Goal: Transaction & Acquisition: Book appointment/travel/reservation

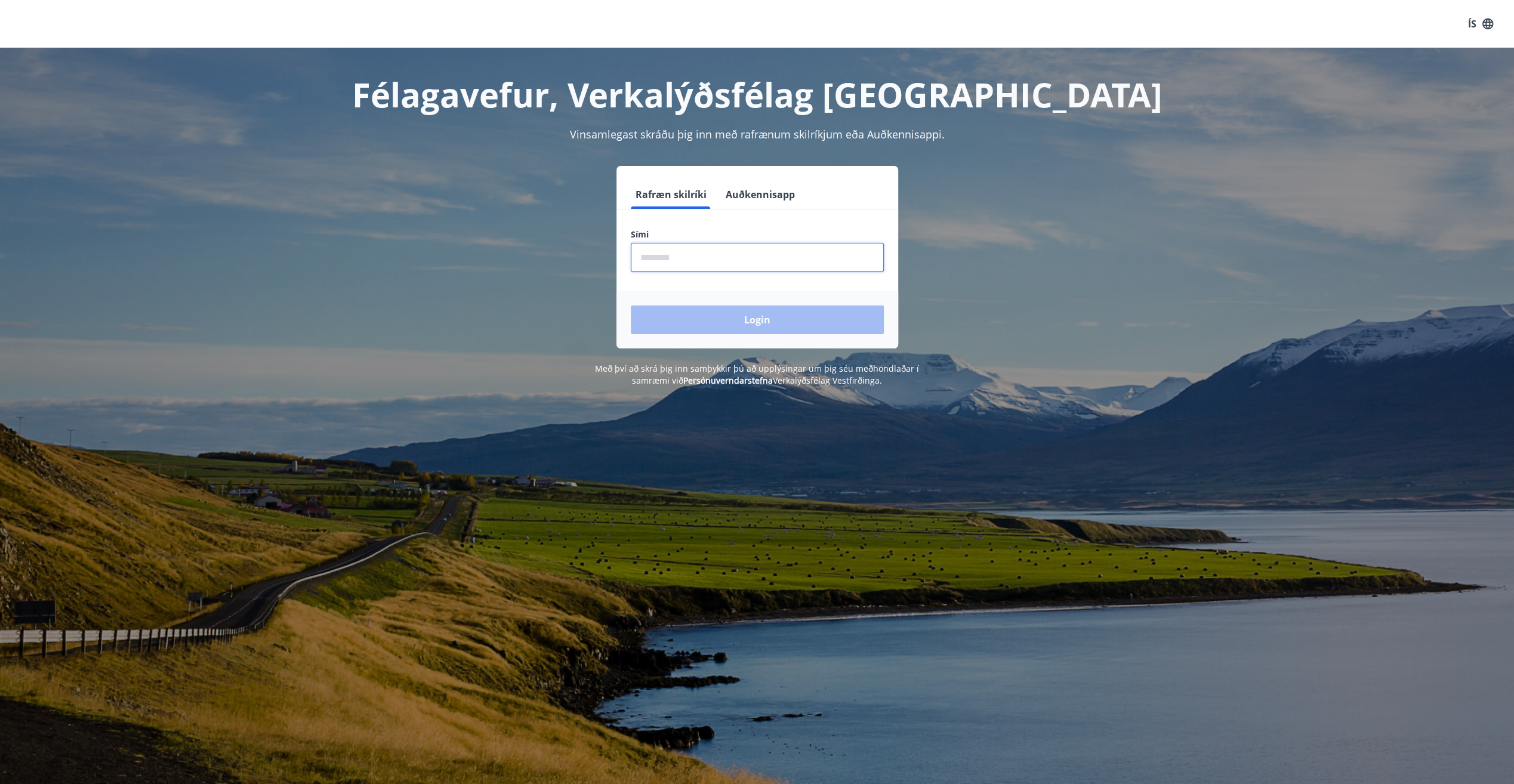
click at [662, 259] on input "phone" at bounding box center [757, 258] width 253 height 29
click at [156, 219] on div "Félagavefur, Verkalýðsfélag Vestfirðinga Vinsamlegast skráðu þig inn með rafræn…" at bounding box center [757, 217] width 1514 height 339
click at [686, 266] on input "phone" at bounding box center [757, 258] width 253 height 29
type input "********"
click at [759, 323] on button "Login" at bounding box center [757, 320] width 253 height 29
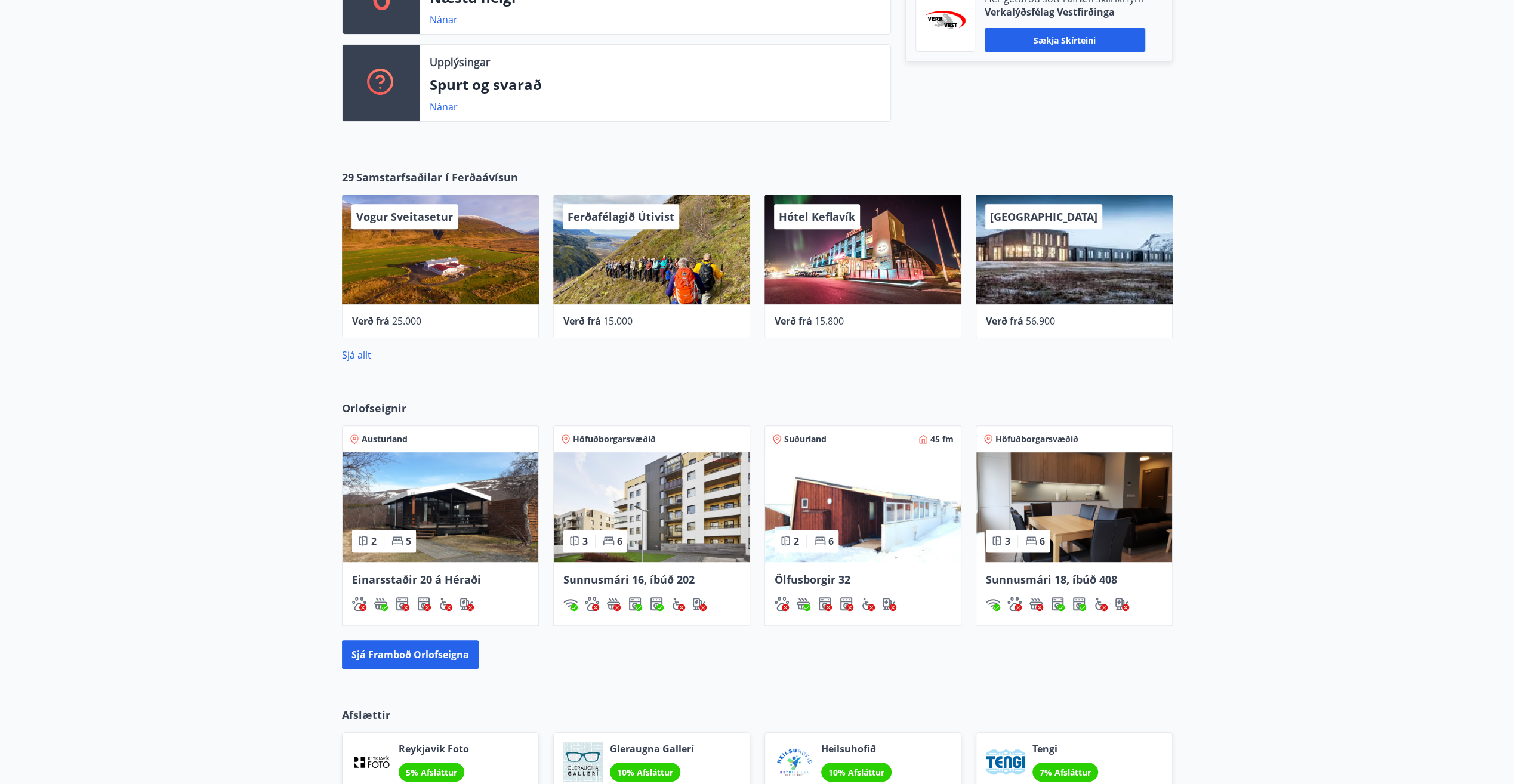
scroll to position [477, 0]
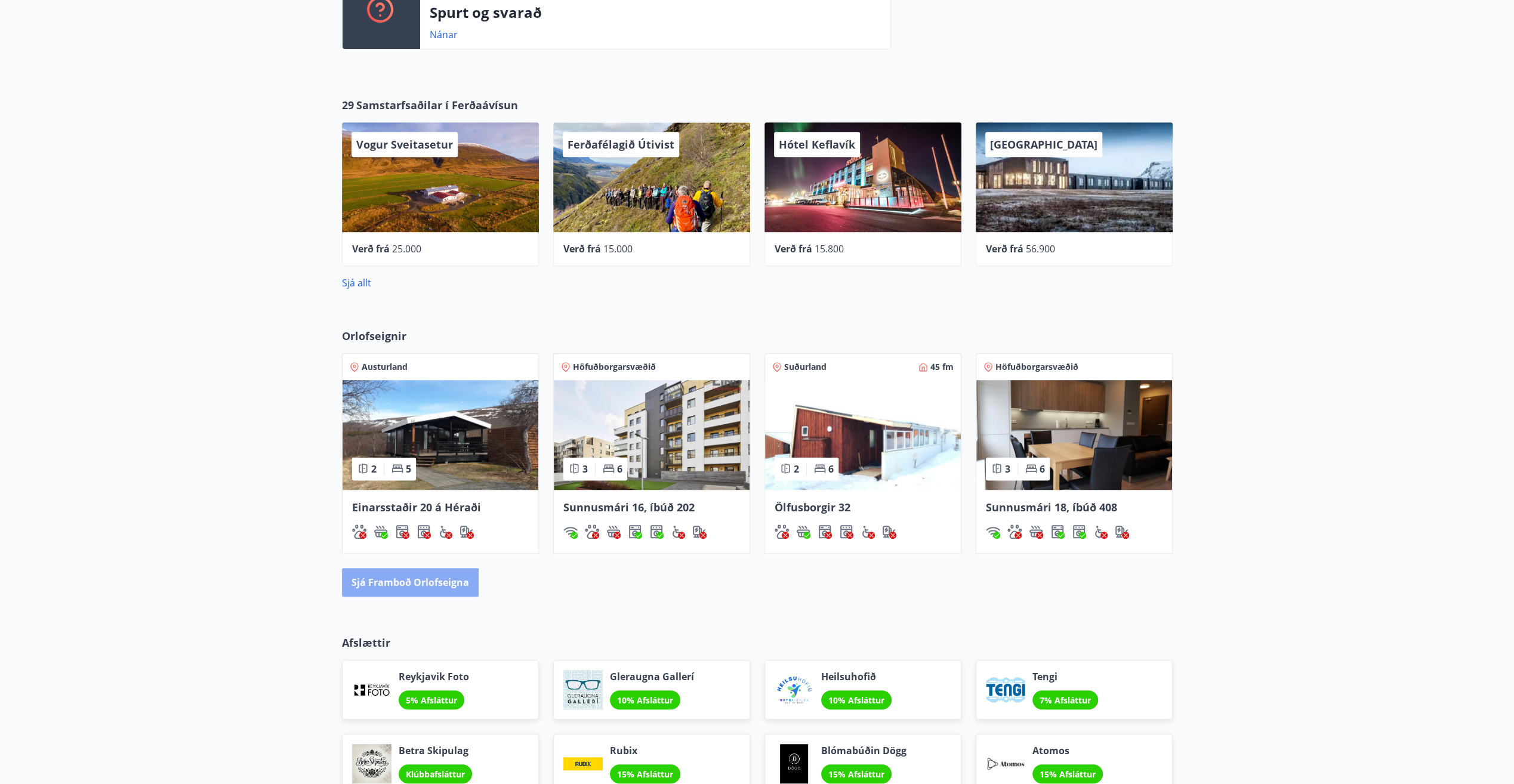
click at [408, 585] on button "Sjá framboð orlofseigna" at bounding box center [410, 582] width 137 height 29
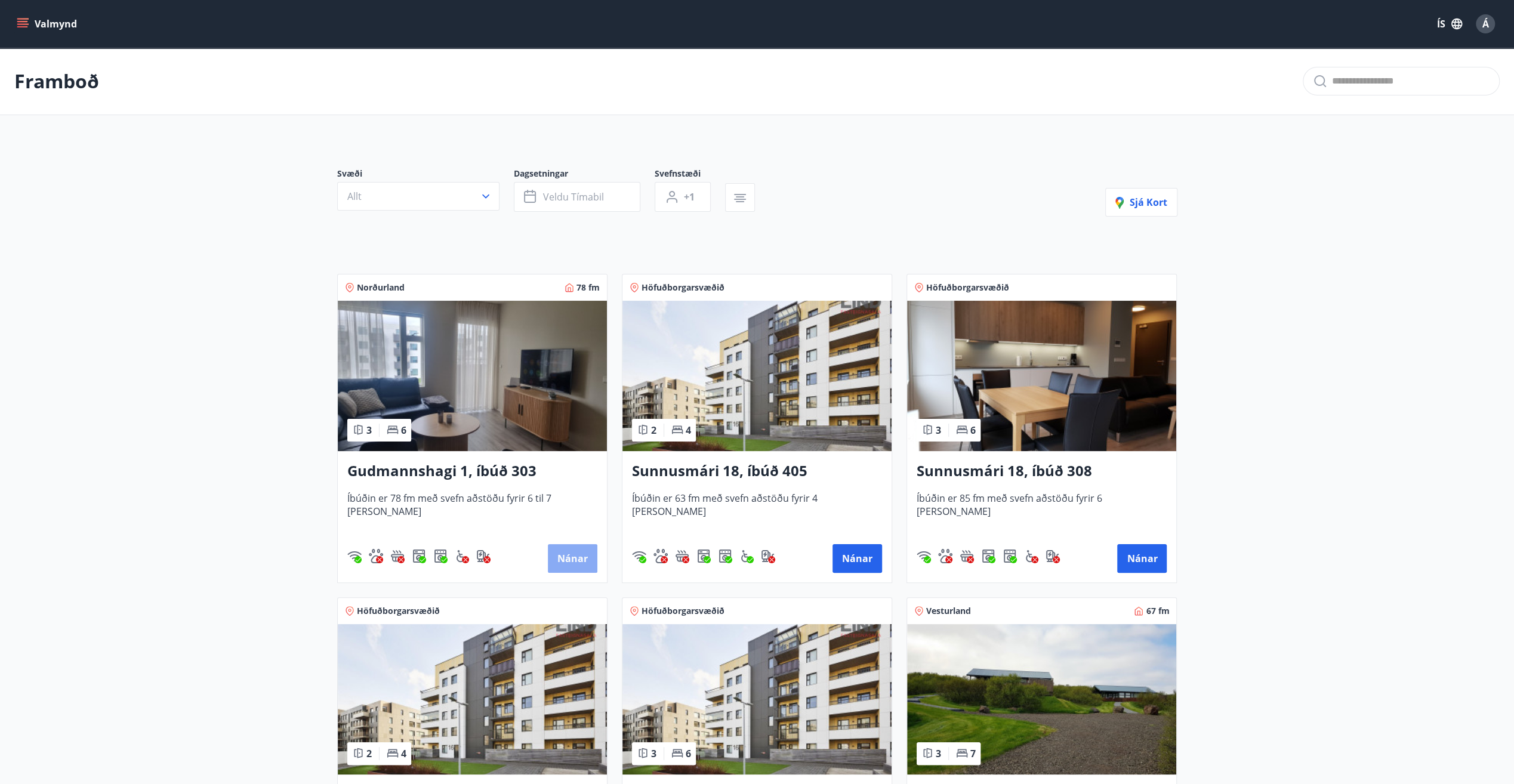
click at [580, 559] on button "Nánar" at bounding box center [573, 558] width 50 height 29
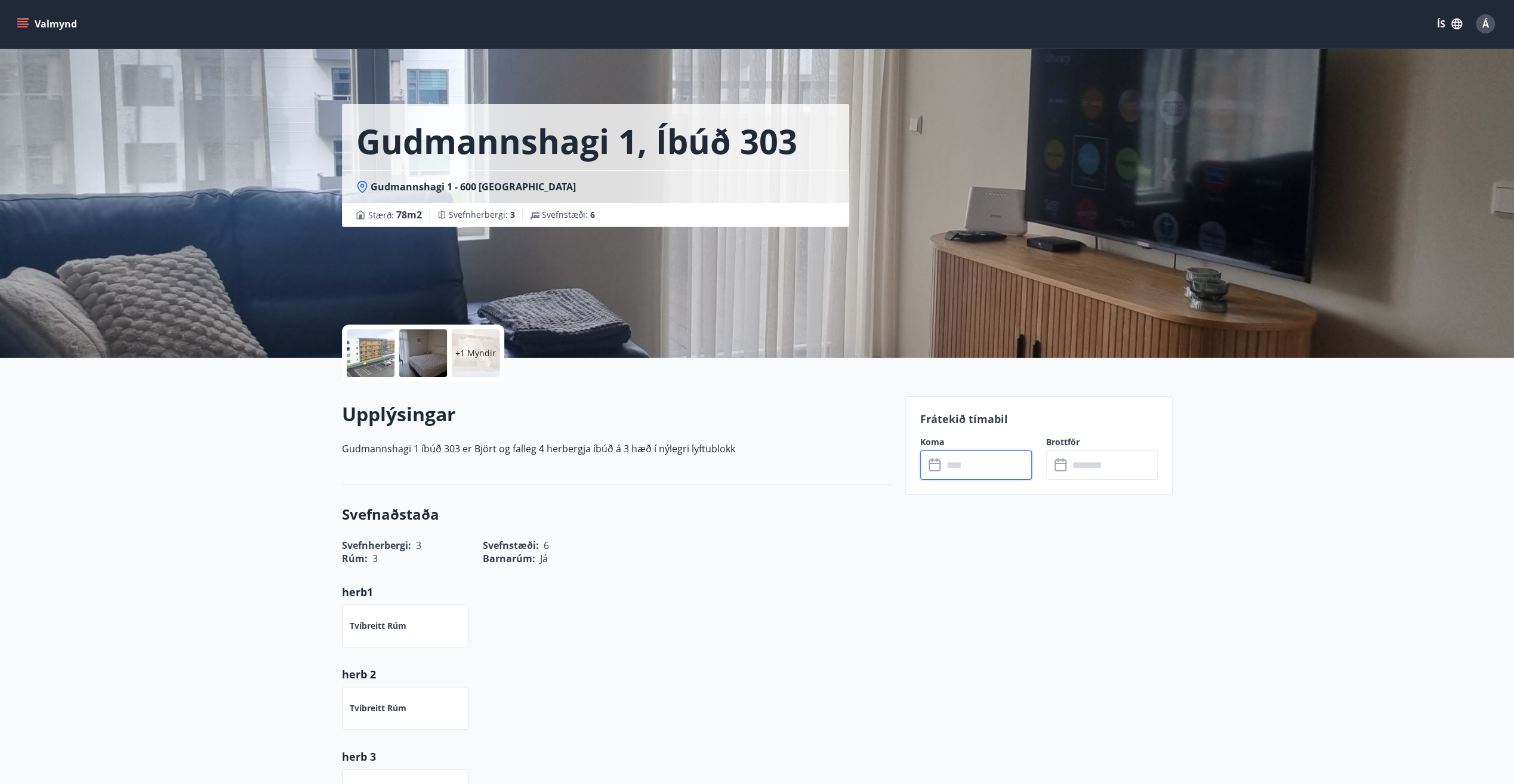
click at [951, 468] on input "text" at bounding box center [987, 465] width 89 height 29
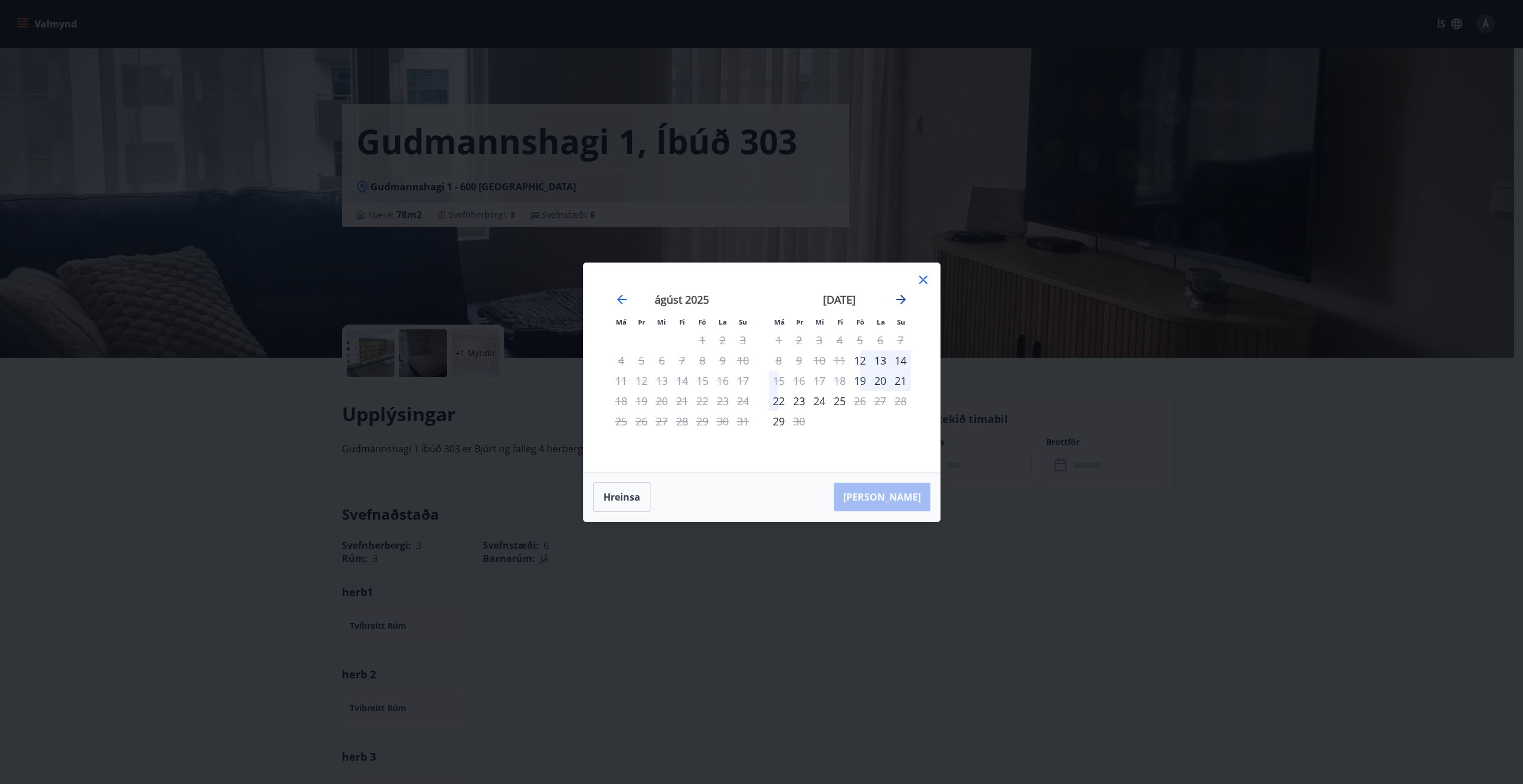
click at [901, 299] on icon "Move forward to switch to the next month." at bounding box center [901, 299] width 10 height 10
click at [860, 381] on div "17" at bounding box center [860, 381] width 20 height 20
click at [865, 380] on div "17" at bounding box center [860, 381] width 20 height 20
click at [859, 385] on div "17" at bounding box center [860, 381] width 20 height 20
click at [778, 401] on div "20" at bounding box center [779, 401] width 20 height 20
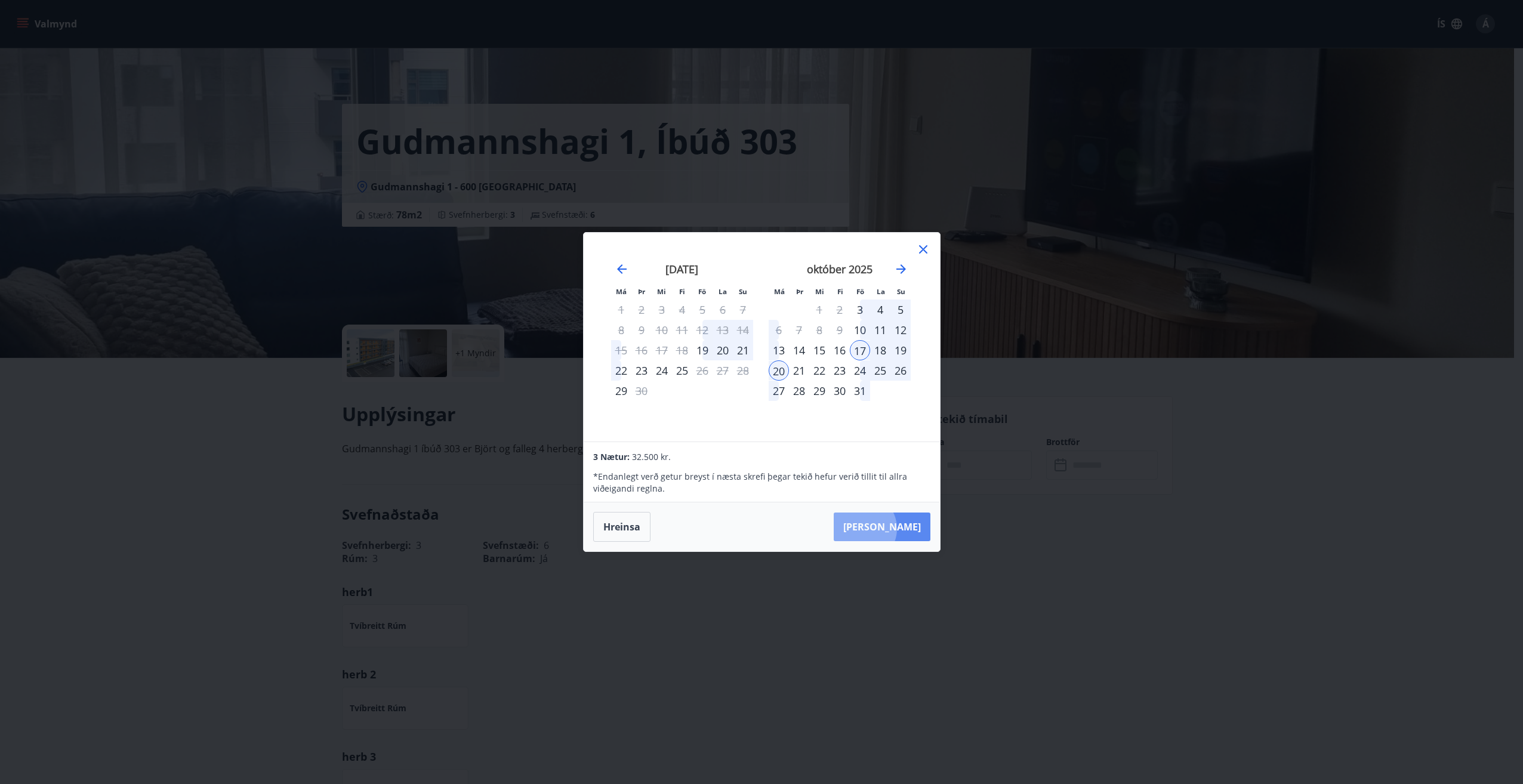
click at [899, 529] on button "[PERSON_NAME]" at bounding box center [882, 527] width 97 height 29
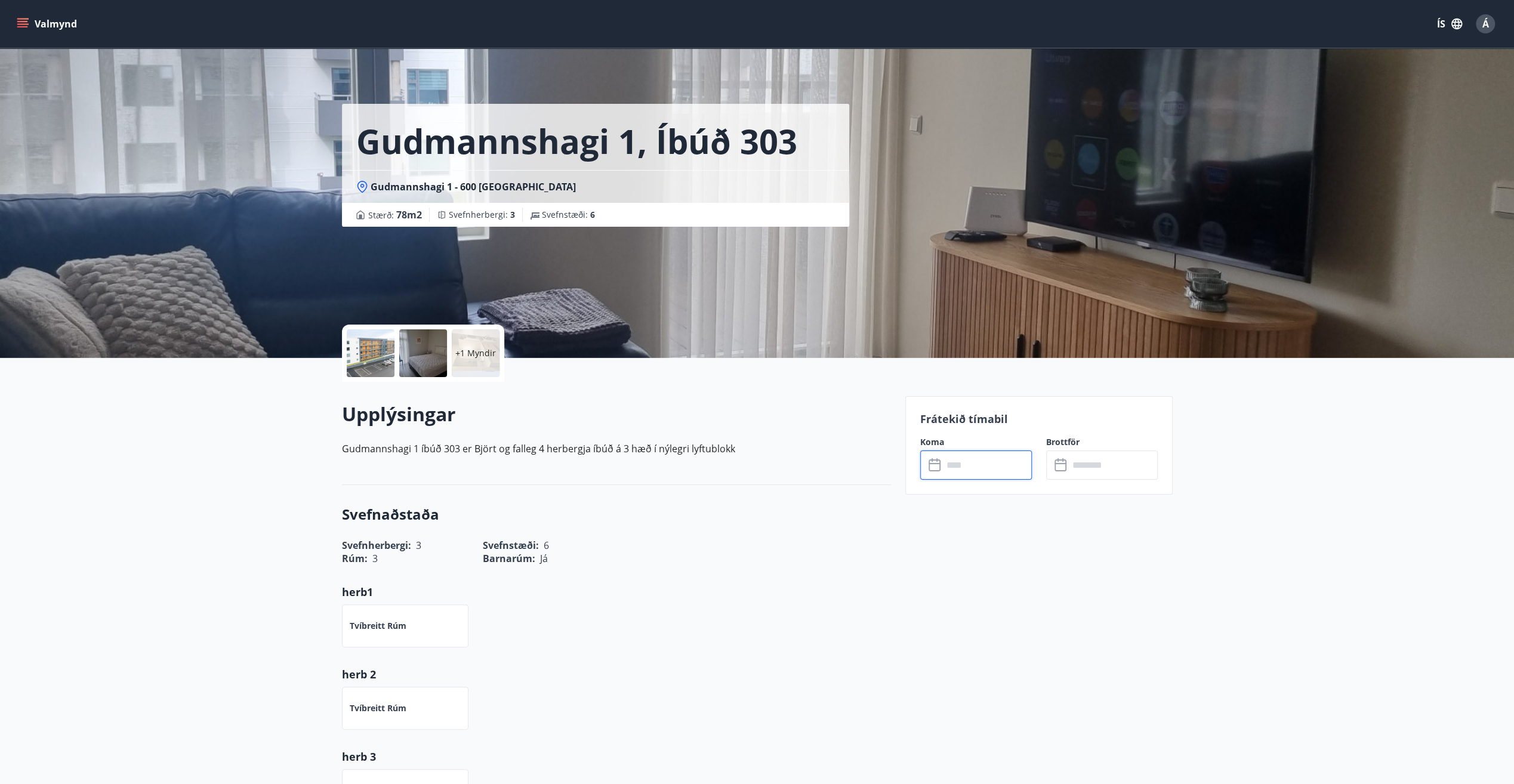
type input "******"
click at [1111, 575] on button "Greiða" at bounding box center [1102, 574] width 112 height 29
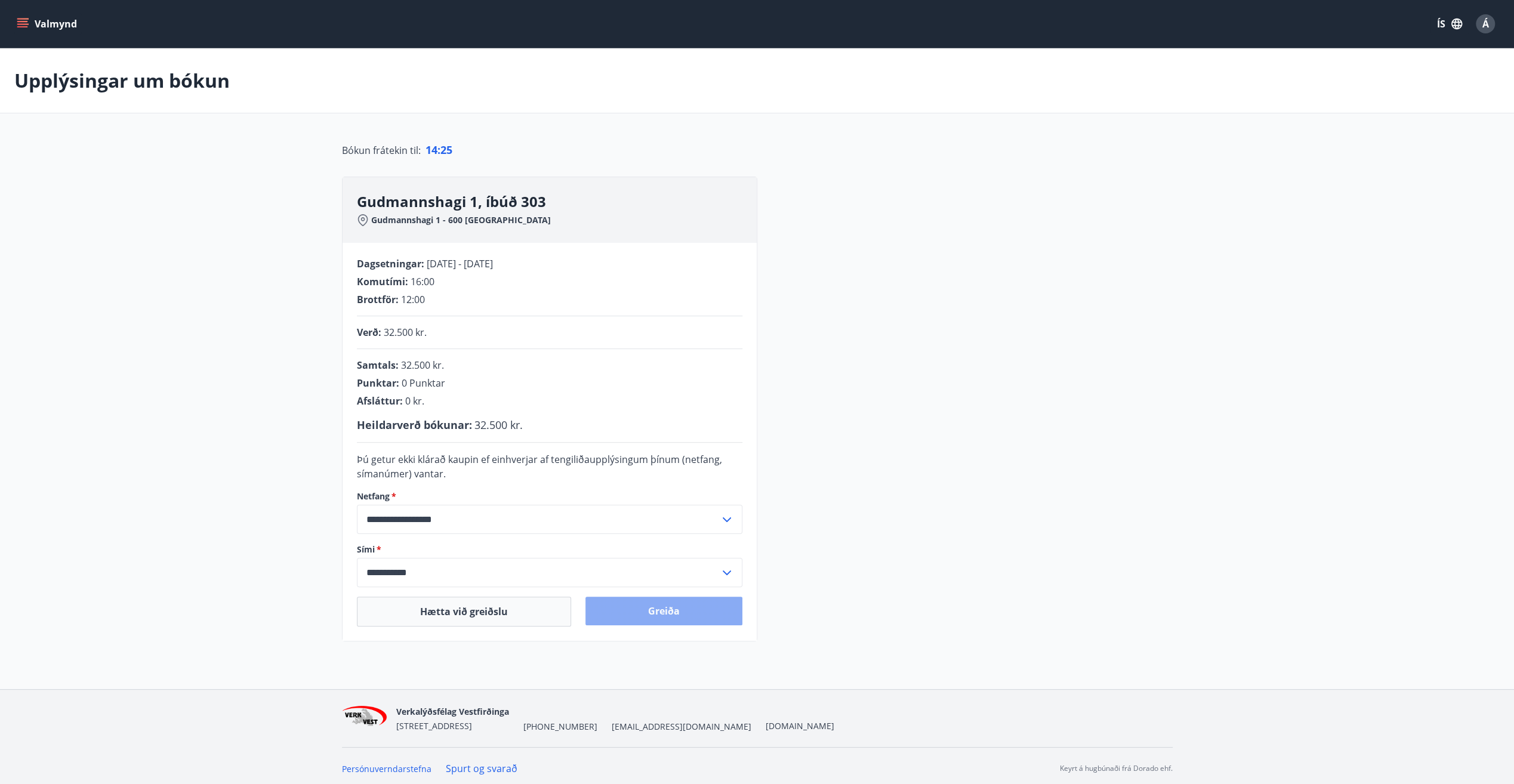
click at [667, 613] on button "Greiða" at bounding box center [664, 611] width 157 height 29
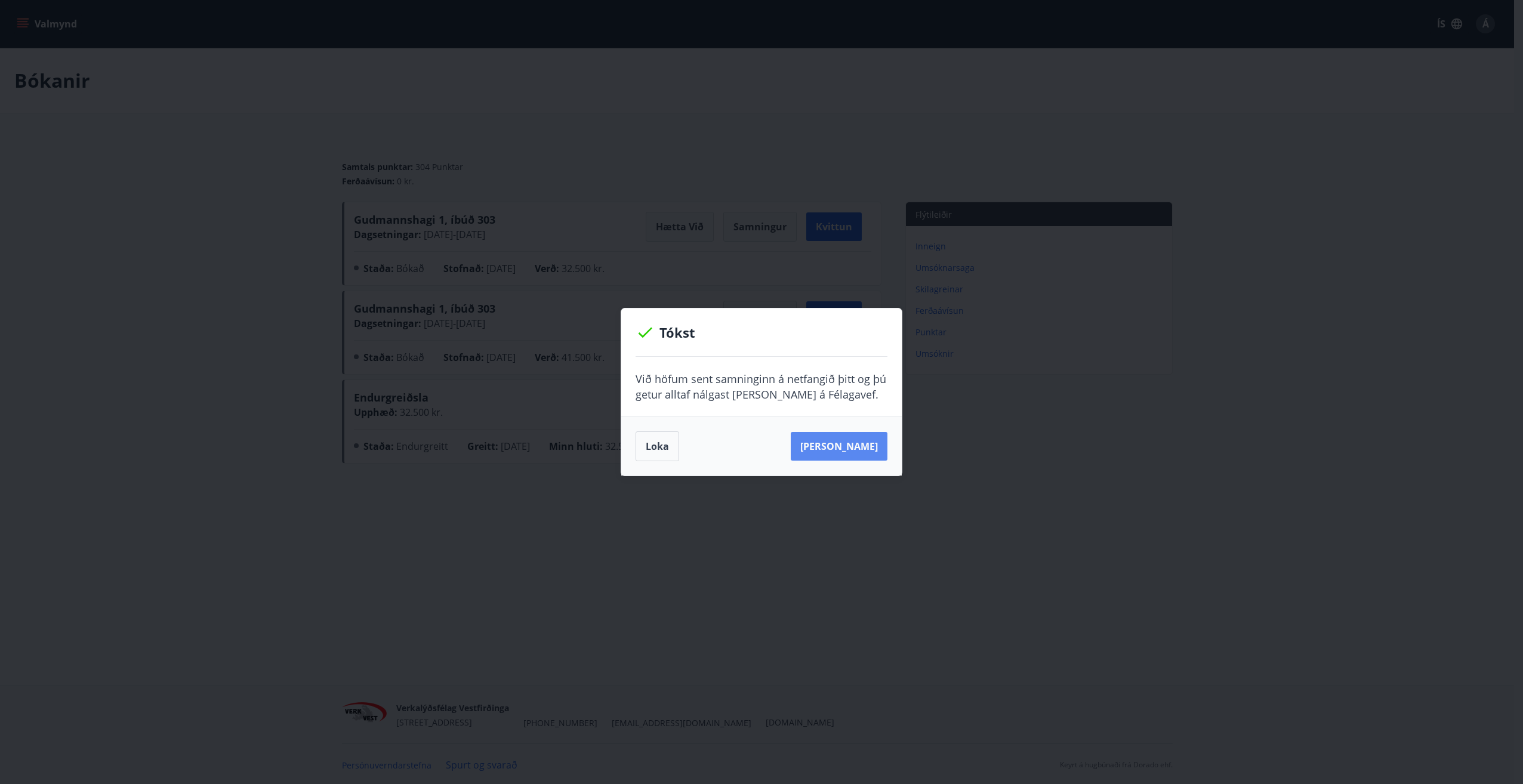
click at [838, 449] on button "Sjá samning" at bounding box center [840, 446] width 97 height 29
click at [655, 449] on button "Loka" at bounding box center [657, 446] width 43 height 30
